Goal: Check status: Check status

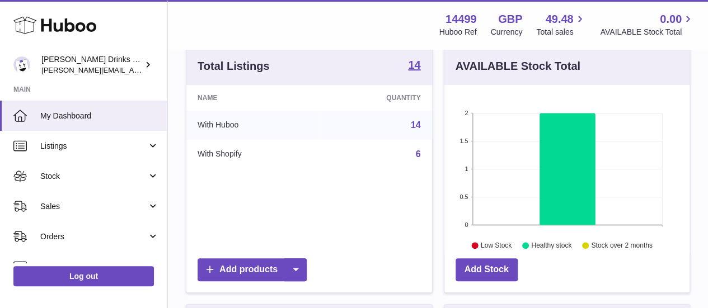
scroll to position [182, 0]
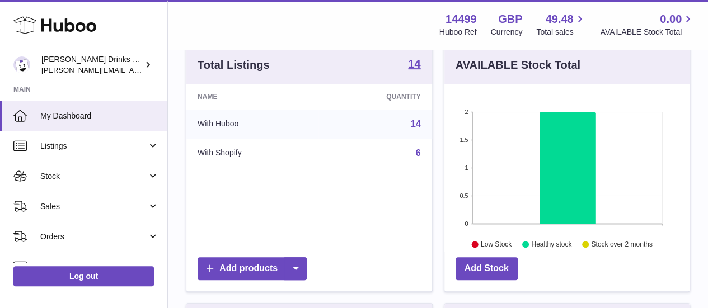
click at [419, 151] on link "6" at bounding box center [418, 153] width 5 height 10
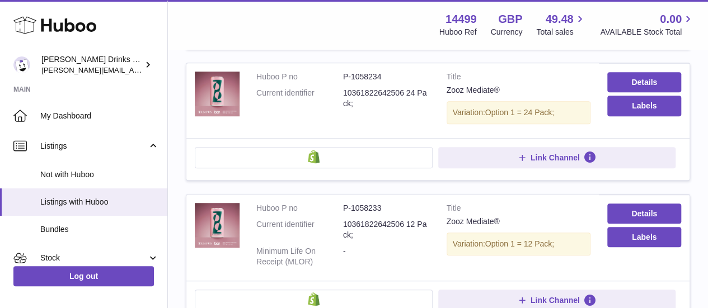
scroll to position [363, 0]
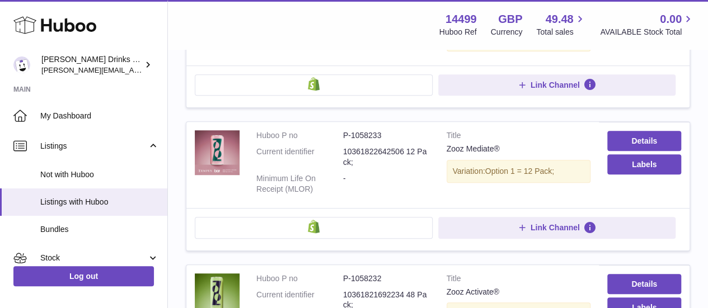
click at [312, 224] on img at bounding box center [314, 226] width 12 height 13
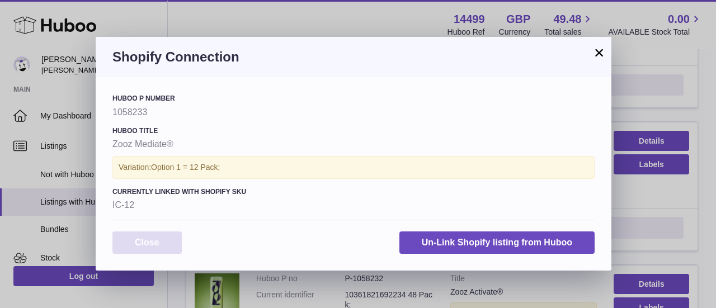
click at [146, 241] on button "Close" at bounding box center [147, 243] width 69 height 23
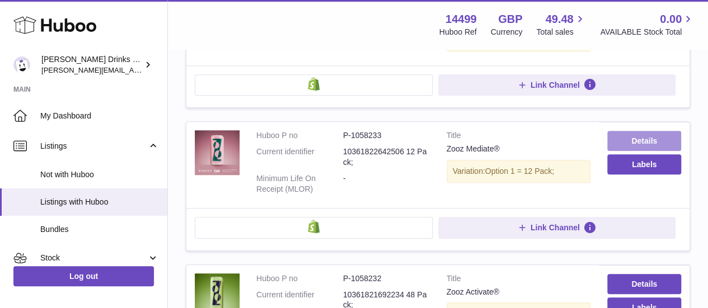
click at [645, 136] on link "Details" at bounding box center [644, 141] width 74 height 20
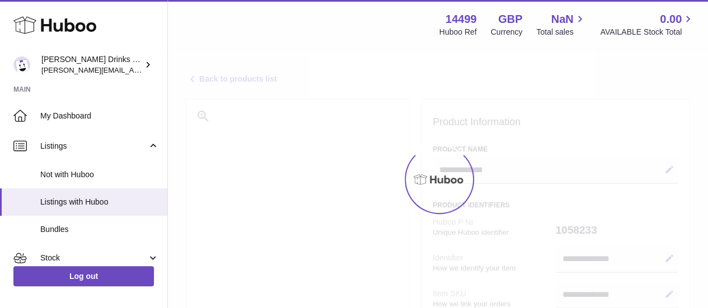
select select
select select "****"
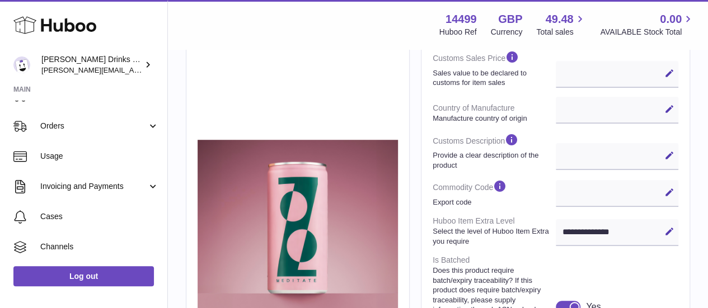
scroll to position [251, 0]
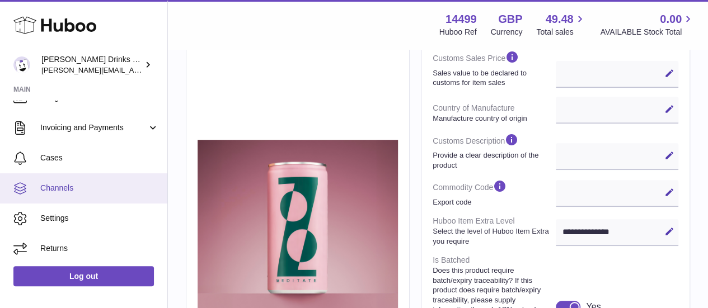
click at [94, 185] on span "Channels" at bounding box center [99, 188] width 119 height 11
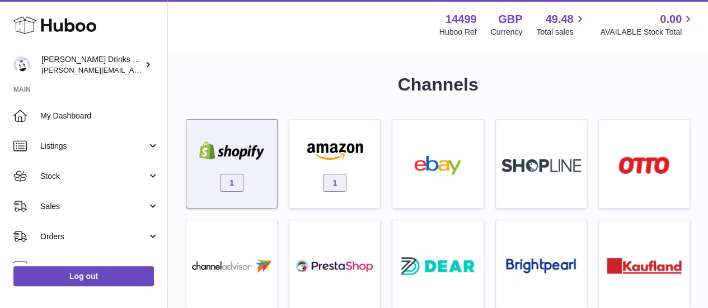
click at [248, 149] on img at bounding box center [231, 151] width 79 height 18
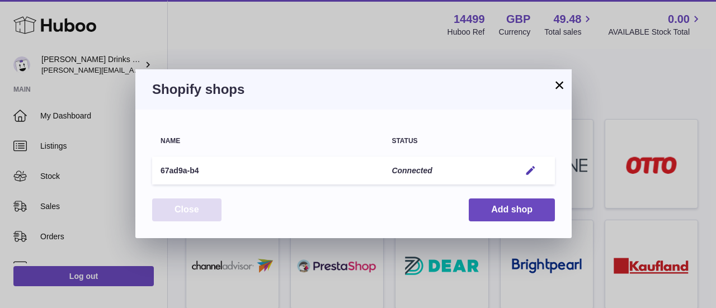
click at [196, 212] on button "Close" at bounding box center [186, 210] width 69 height 23
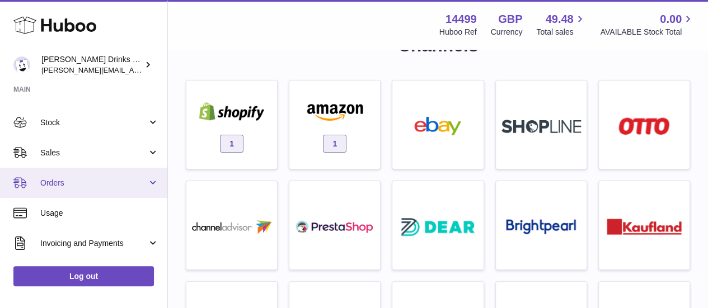
scroll to position [169, 0]
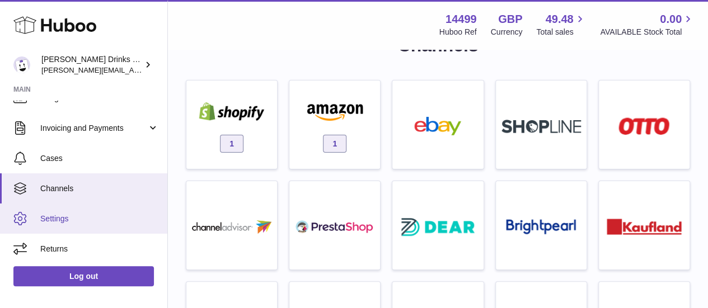
click at [106, 217] on span "Settings" at bounding box center [99, 219] width 119 height 11
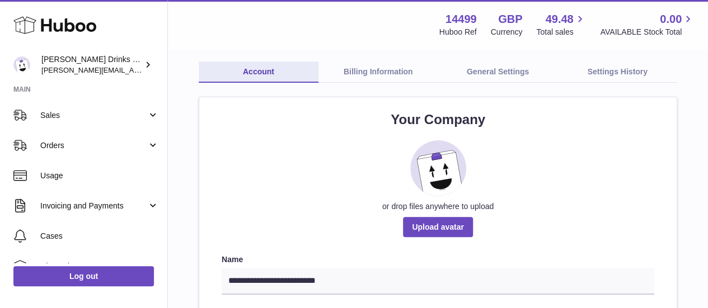
scroll to position [92, 0]
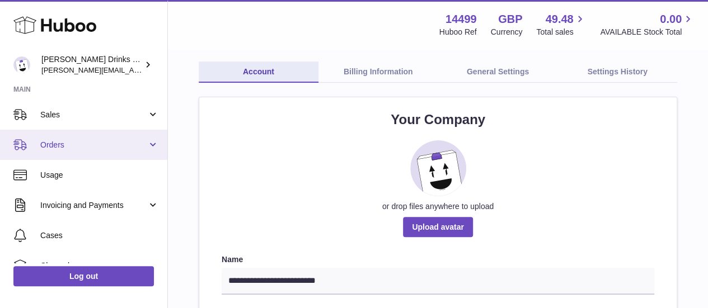
click at [71, 141] on span "Orders" at bounding box center [93, 145] width 107 height 11
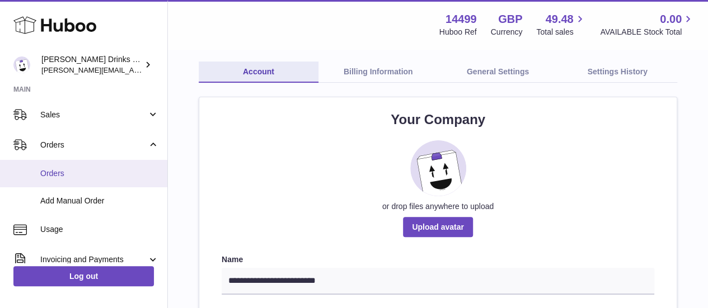
click at [69, 179] on link "Orders" at bounding box center [83, 173] width 167 height 27
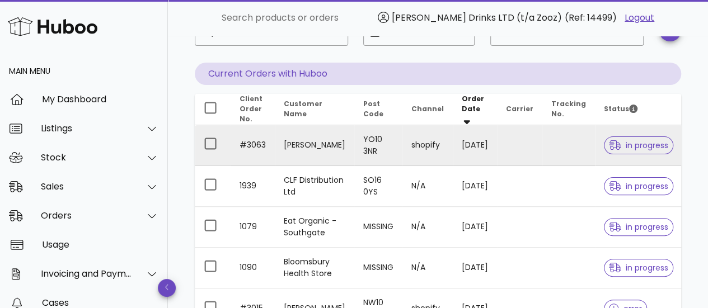
scroll to position [85, 0]
click at [249, 141] on td "#3063" at bounding box center [253, 144] width 44 height 41
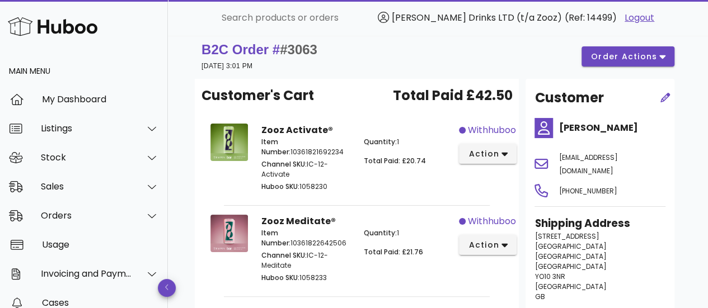
scroll to position [31, 0]
